Goal: Task Accomplishment & Management: Manage account settings

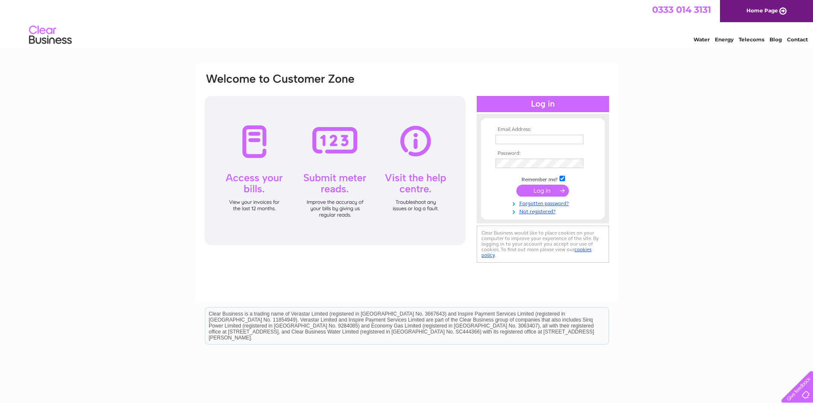
click at [536, 138] on input "text" at bounding box center [539, 139] width 88 height 9
click at [547, 210] on link "Not registered?" at bounding box center [543, 211] width 97 height 8
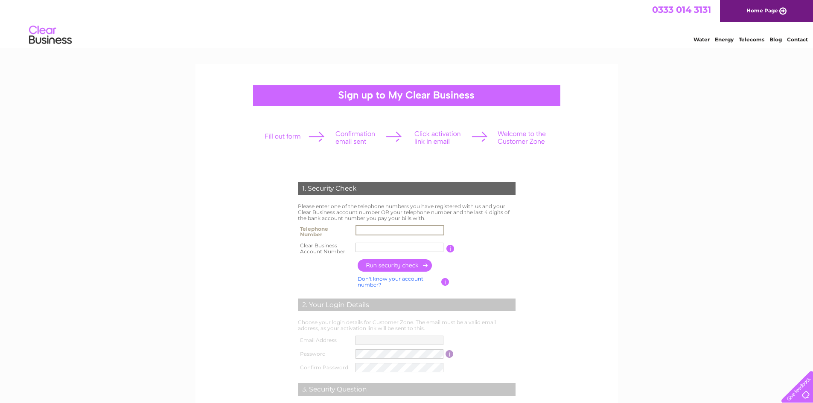
click at [367, 228] on input "text" at bounding box center [399, 230] width 89 height 10
click at [385, 247] on input "text" at bounding box center [399, 247] width 88 height 9
paste input "Account:"
type input "A"
paste input "30324443"
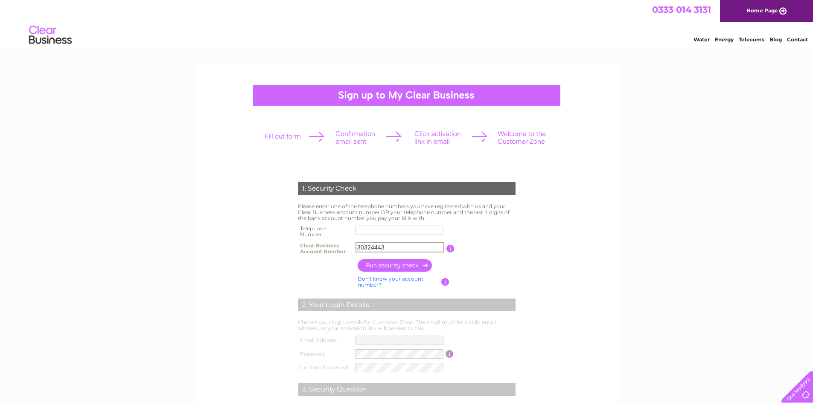
type input "30324443"
click at [370, 232] on input "text" at bounding box center [399, 230] width 89 height 10
type input "07825322052"
click at [380, 267] on input "button" at bounding box center [395, 265] width 75 height 12
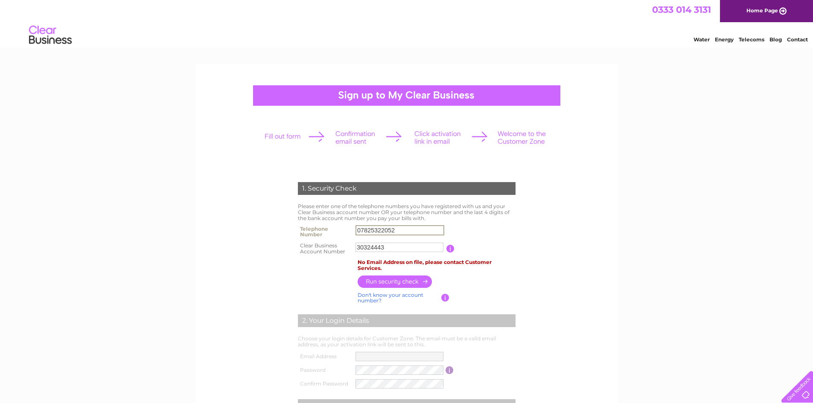
drag, startPoint x: 407, startPoint y: 230, endPoint x: 351, endPoint y: 230, distance: 55.5
click at [351, 230] on tr "Telephone Number 07825322052" at bounding box center [407, 231] width 222 height 17
click at [403, 281] on input "button" at bounding box center [395, 282] width 75 height 12
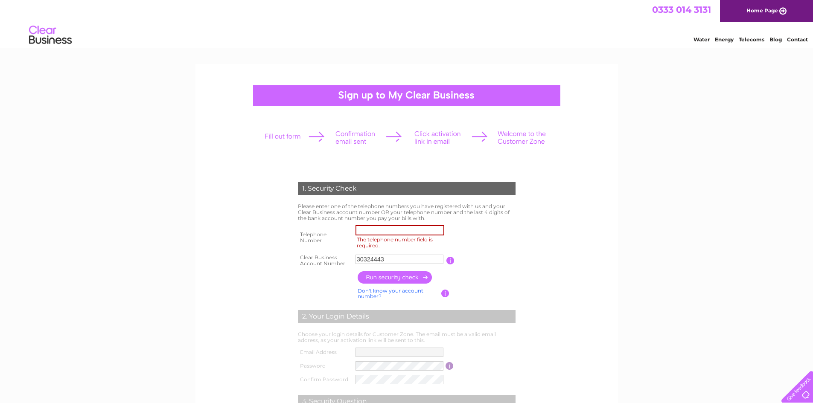
click at [523, 233] on div "1. Security Check Please enter one of the telephone numbers you have registered…" at bounding box center [406, 327] width 257 height 306
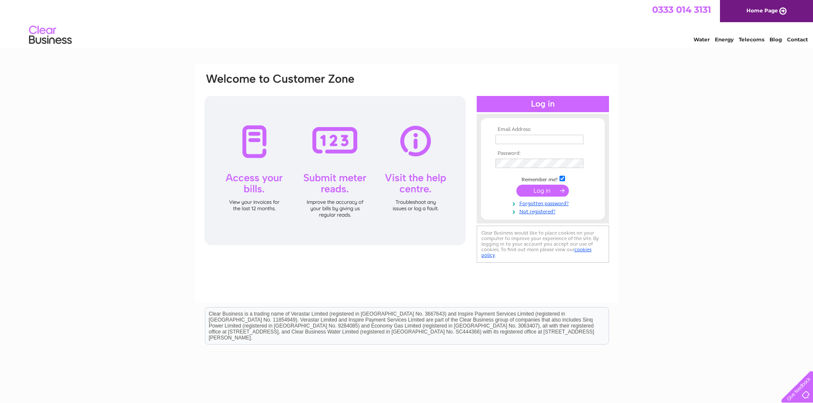
click at [507, 135] on input "text" at bounding box center [539, 139] width 88 height 9
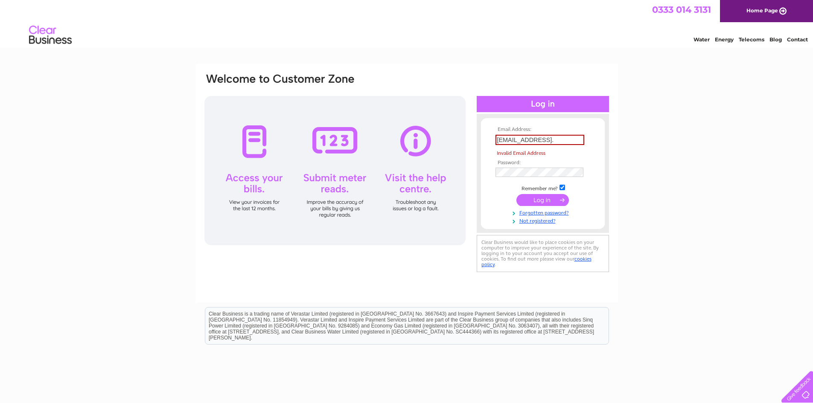
click at [568, 142] on input "[EMAIL_ADDRESS]." at bounding box center [539, 140] width 89 height 10
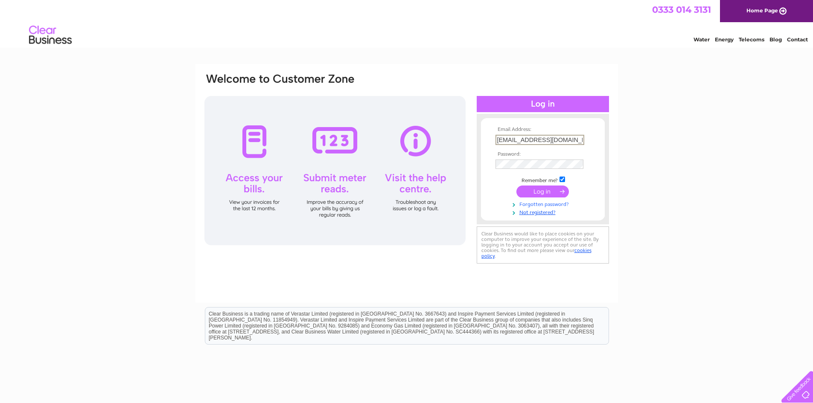
type input "[EMAIL_ADDRESS][DOMAIN_NAME]"
click at [545, 202] on link "Forgotten password?" at bounding box center [543, 203] width 97 height 8
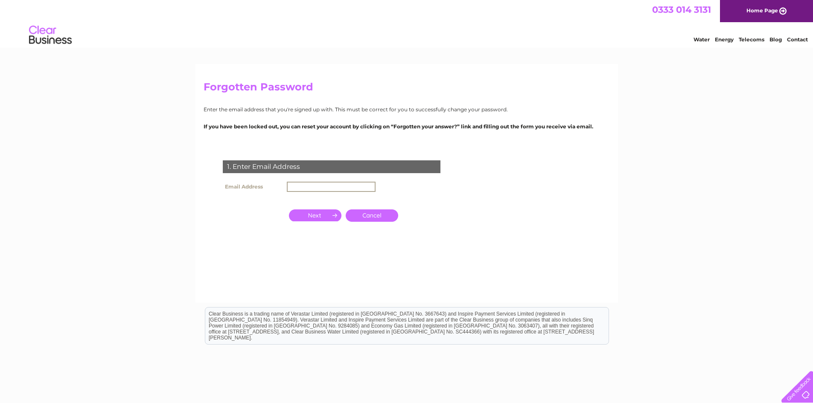
click at [326, 184] on input "text" at bounding box center [331, 187] width 89 height 10
type input "[EMAIL_ADDRESS][DOMAIN_NAME]"
click at [320, 219] on input "button" at bounding box center [315, 216] width 52 height 12
